Goal: Task Accomplishment & Management: Manage account settings

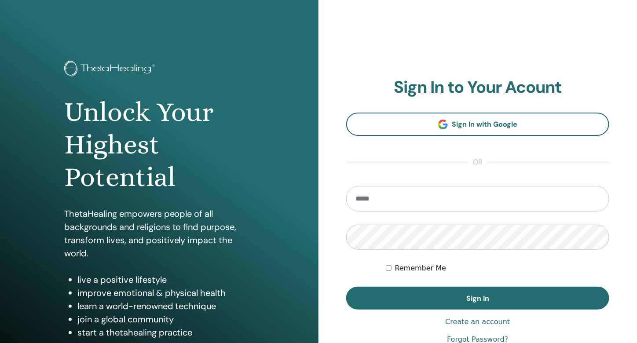
click at [456, 194] on input "email" at bounding box center [477, 199] width 263 height 26
type input "**********"
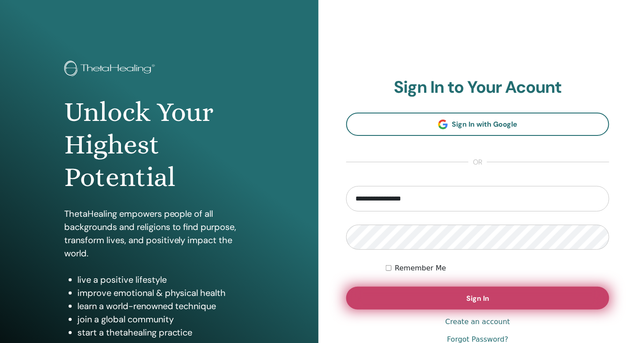
click at [487, 291] on button "Sign In" at bounding box center [477, 298] width 263 height 23
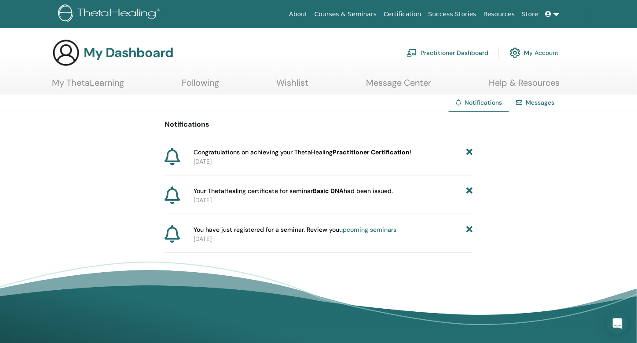
click at [365, 13] on link "Courses & Seminars" at bounding box center [346, 14] width 70 height 16
